Goal: Find specific page/section: Find specific page/section

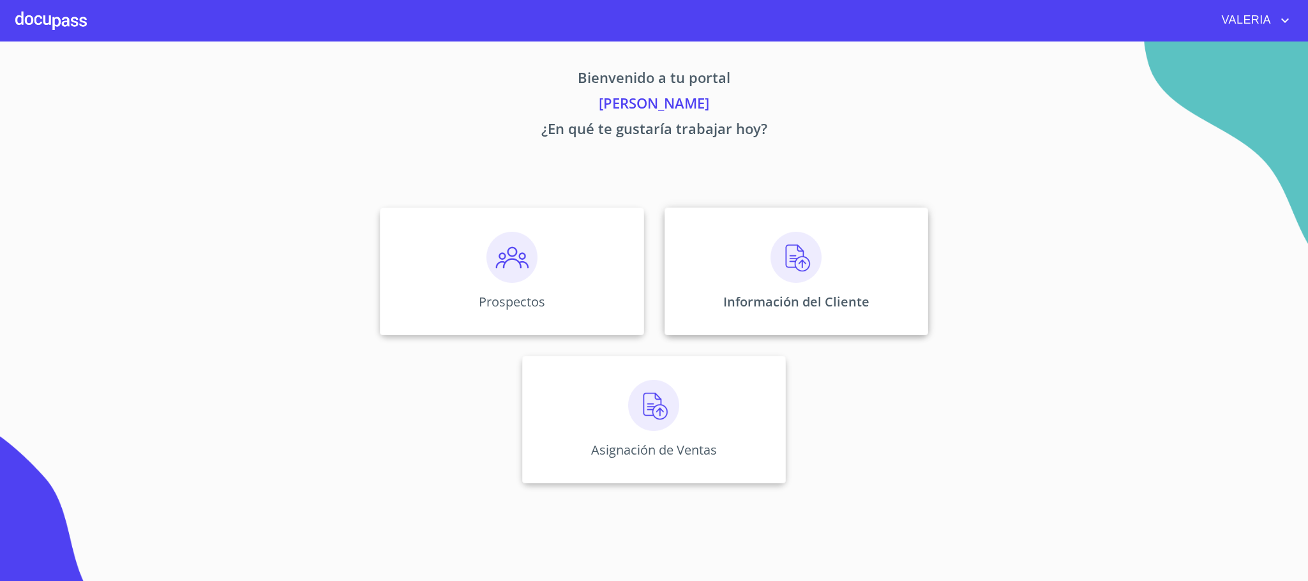
click at [782, 276] on img at bounding box center [795, 257] width 51 height 51
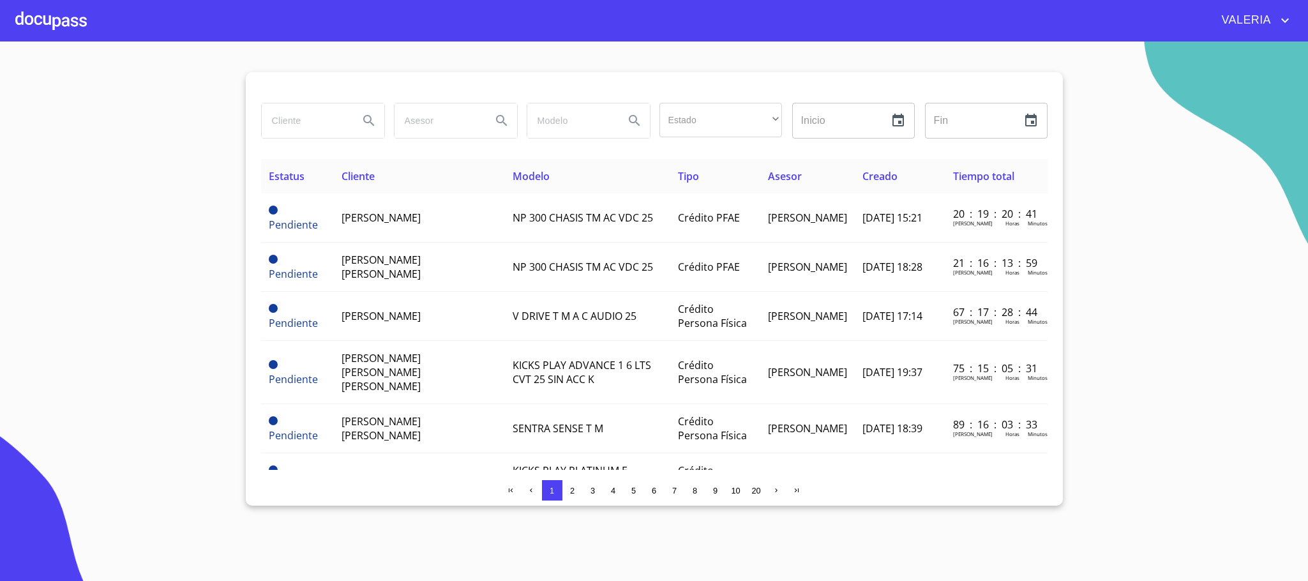
click at [318, 115] on input "search" at bounding box center [305, 120] width 87 height 34
type input "distribuidora"
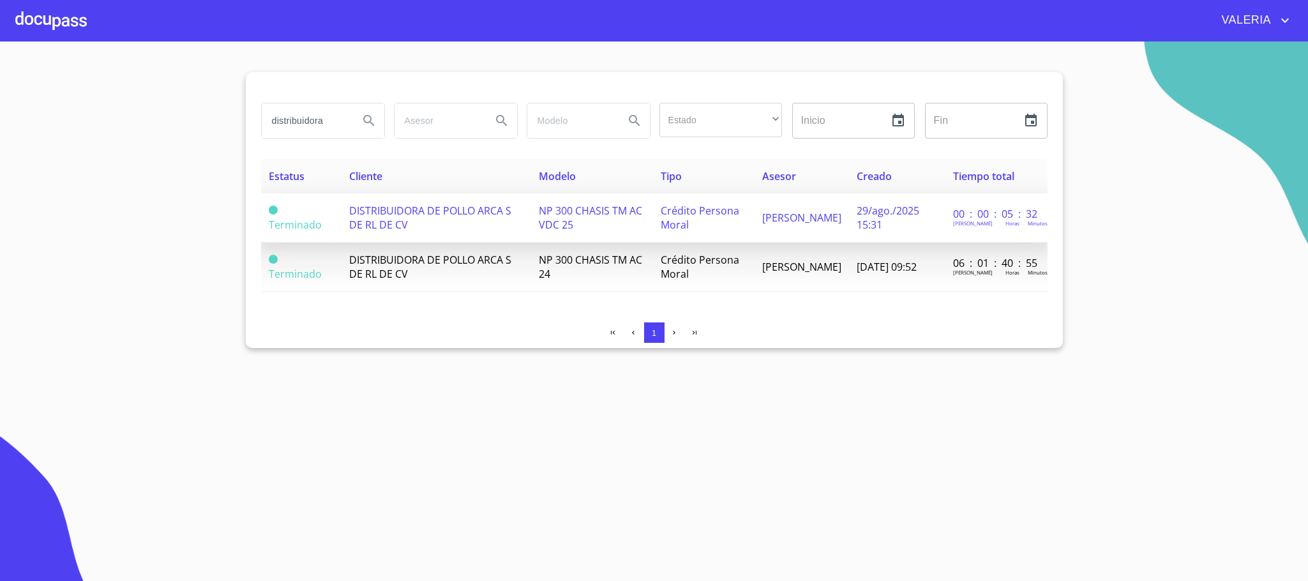
click at [470, 227] on td "DISTRIBUIDORA DE POLLO ARCA S DE RL DE CV" at bounding box center [436, 217] width 190 height 49
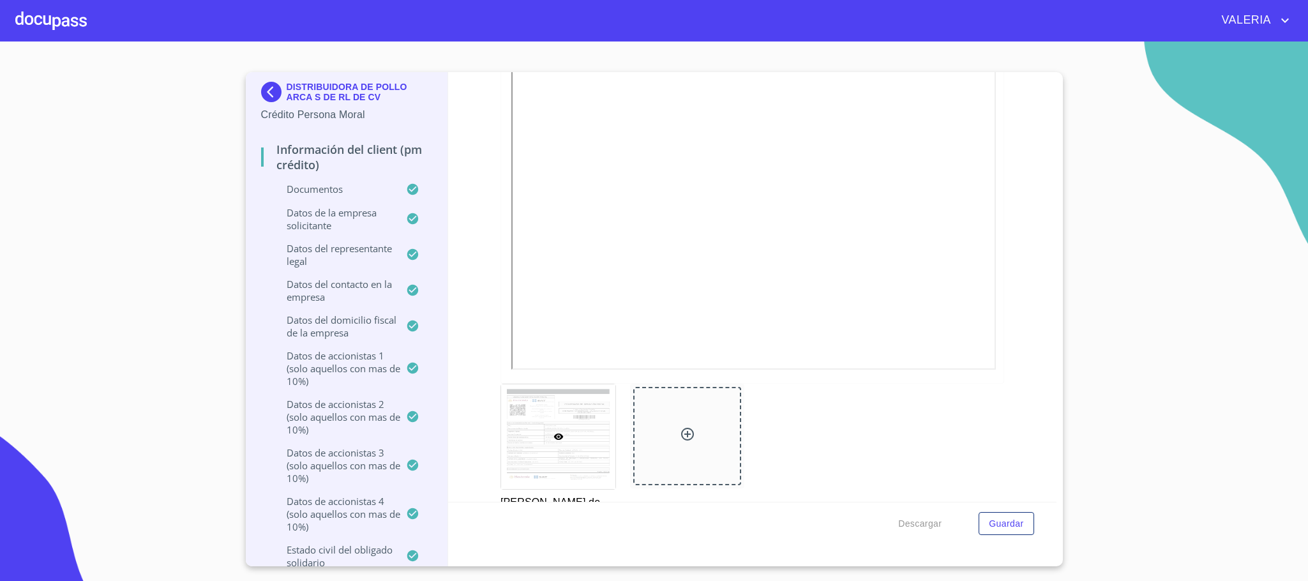
scroll to position [3159, 0]
